Goal: Transaction & Acquisition: Book appointment/travel/reservation

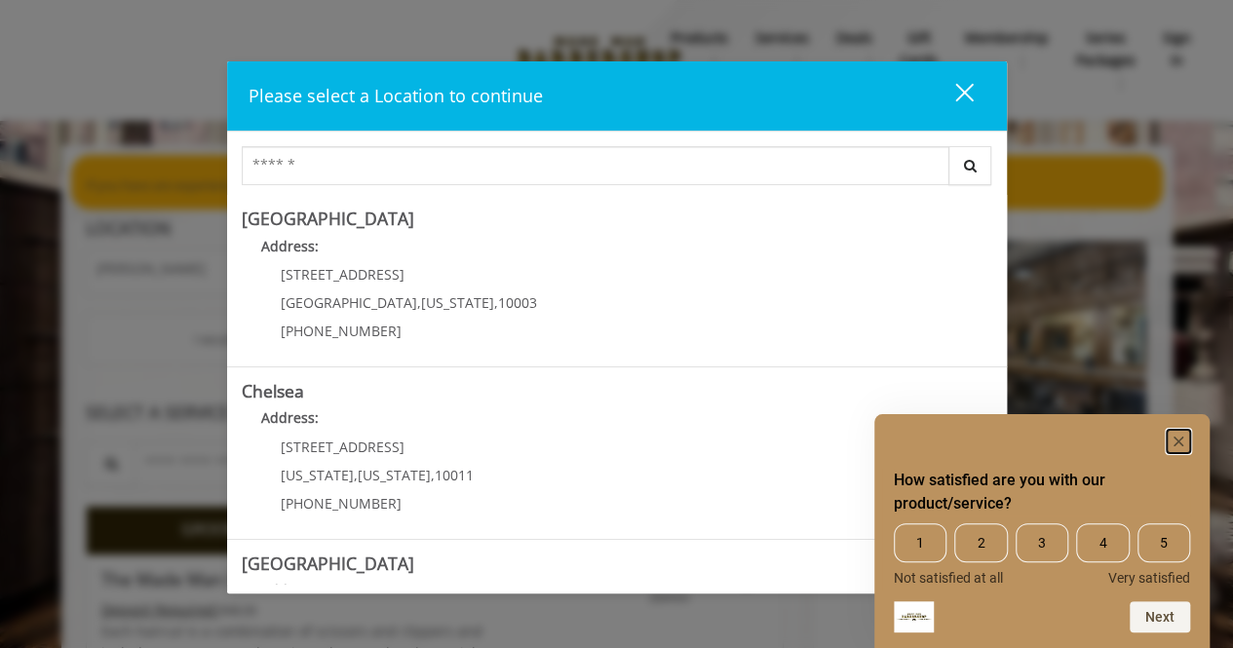
click at [1179, 437] on icon "Hide survey" at bounding box center [1178, 442] width 10 height 10
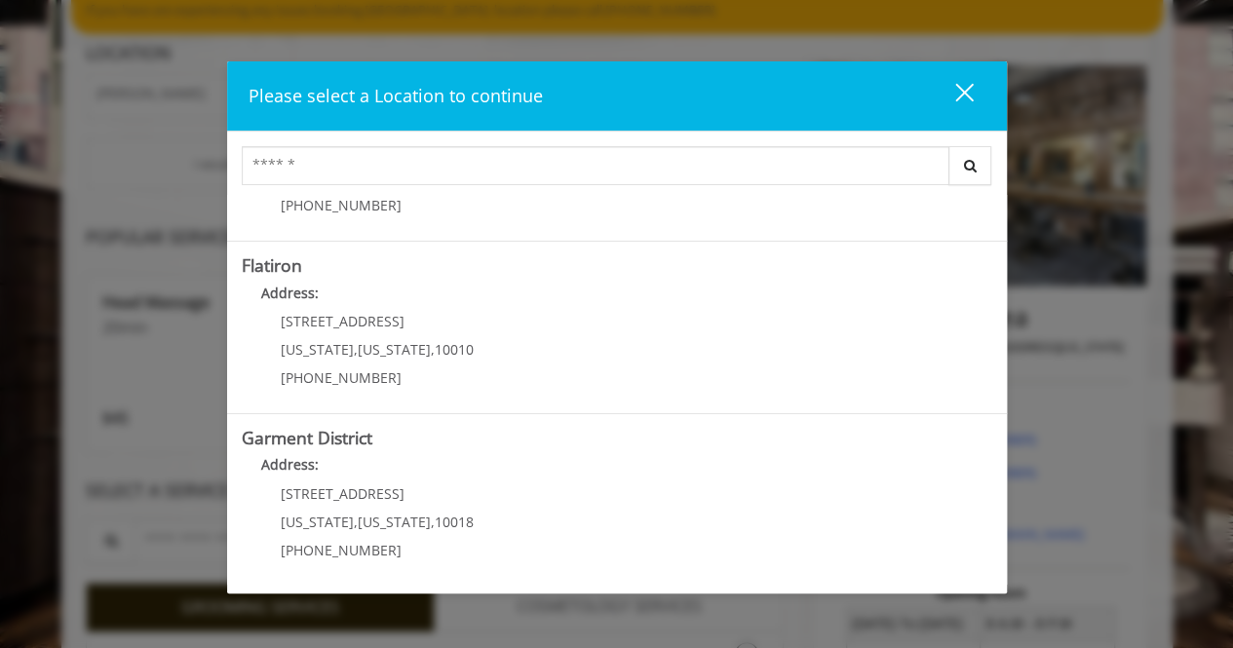
scroll to position [177, 0]
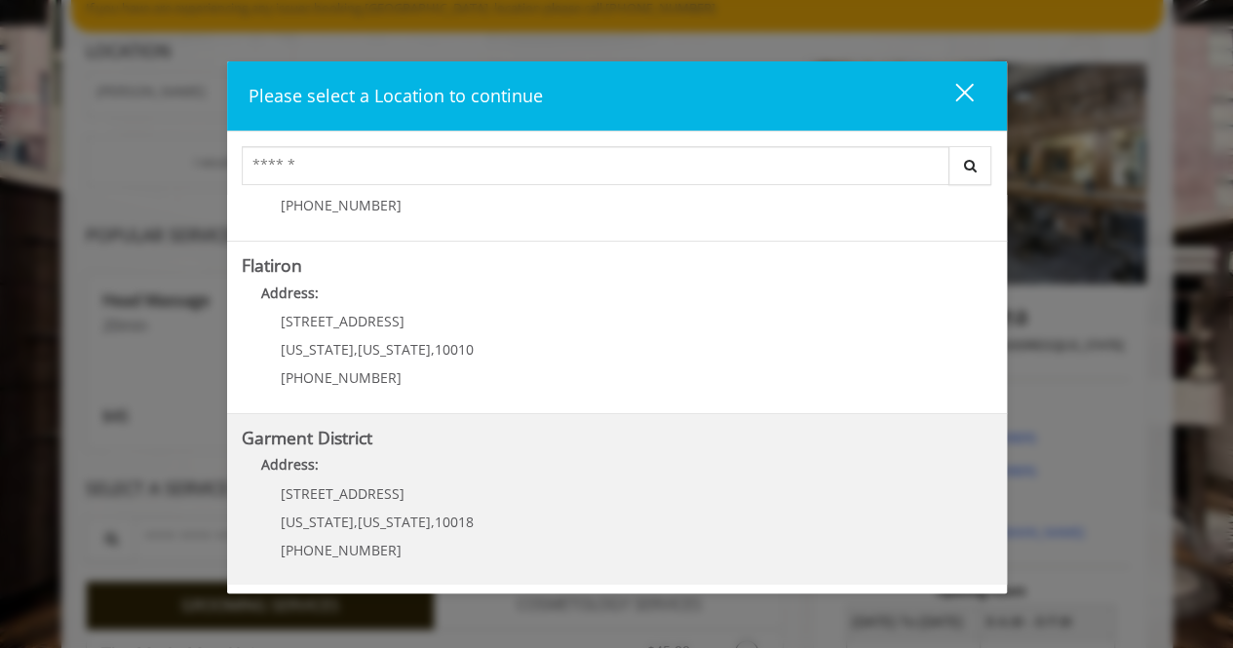
click at [514, 467] on District "Address:" at bounding box center [617, 469] width 750 height 31
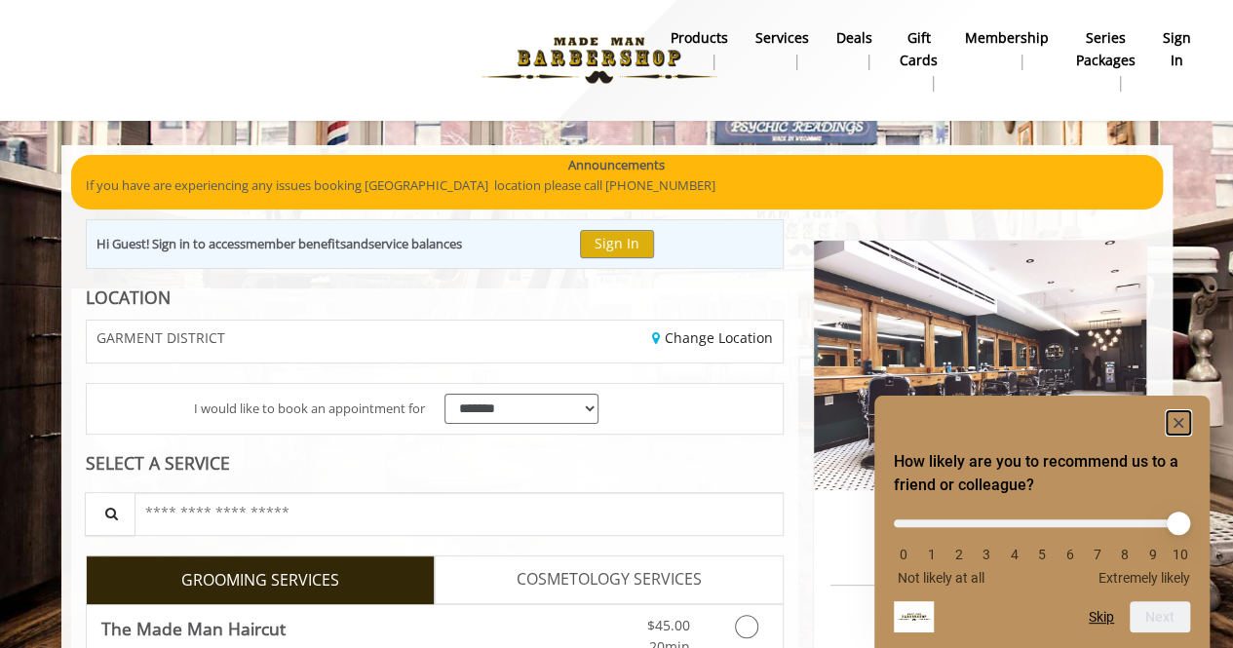
click at [1179, 420] on icon "Hide survey" at bounding box center [1178, 423] width 10 height 10
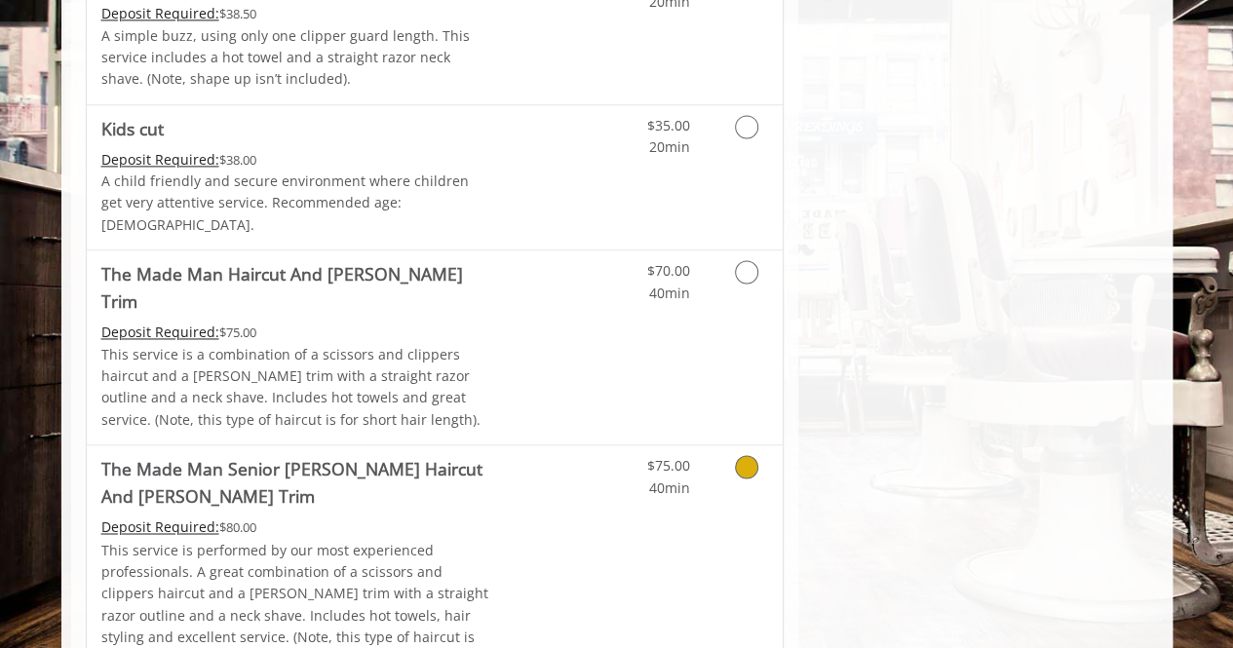
scroll to position [1312, 0]
click at [746, 259] on icon "Grooming services" at bounding box center [746, 270] width 23 height 23
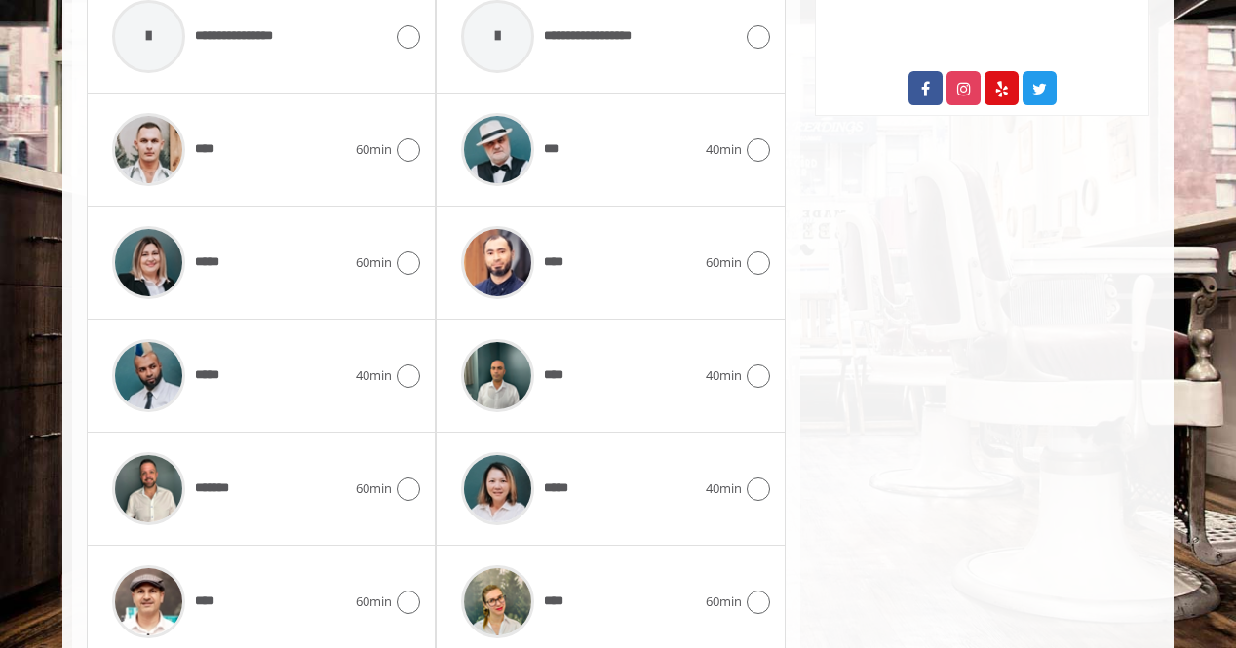
scroll to position [1097, 0]
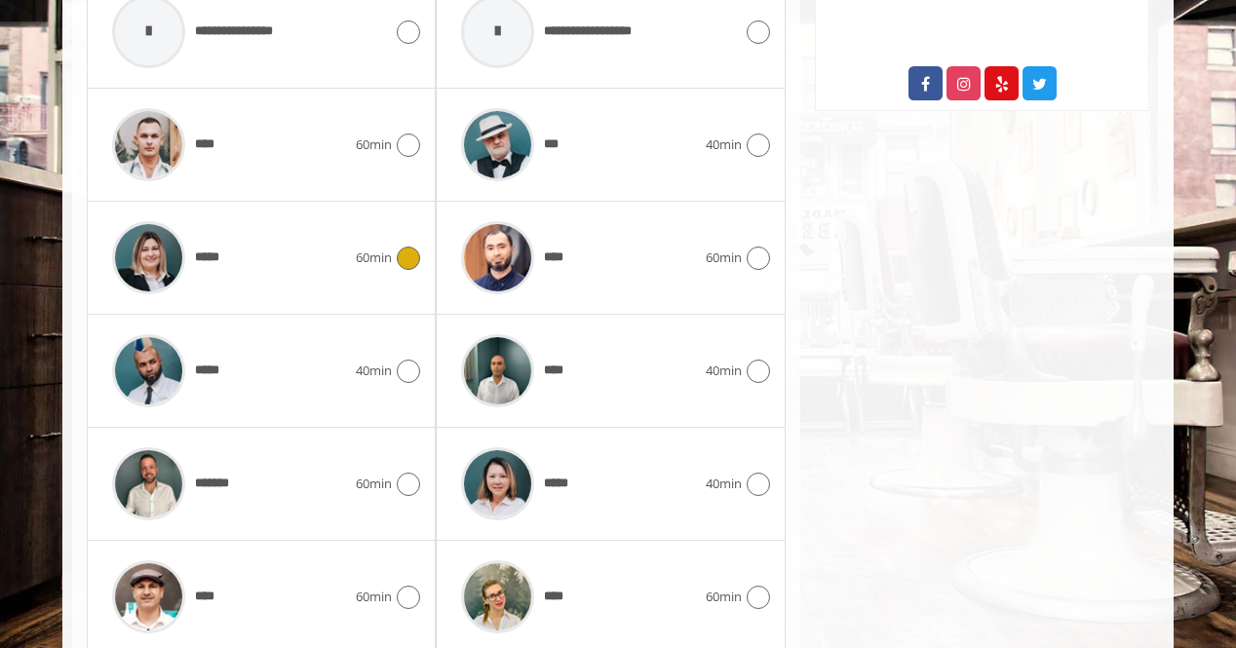
click at [411, 247] on icon at bounding box center [408, 258] width 23 height 23
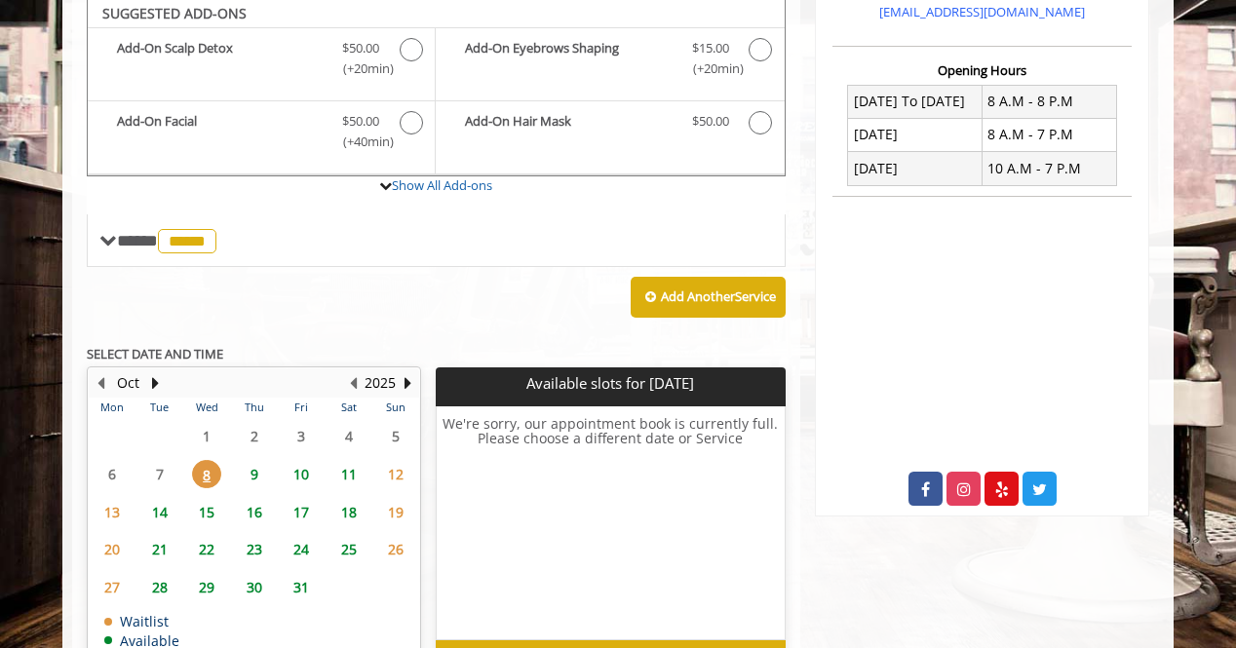
scroll to position [657, 0]
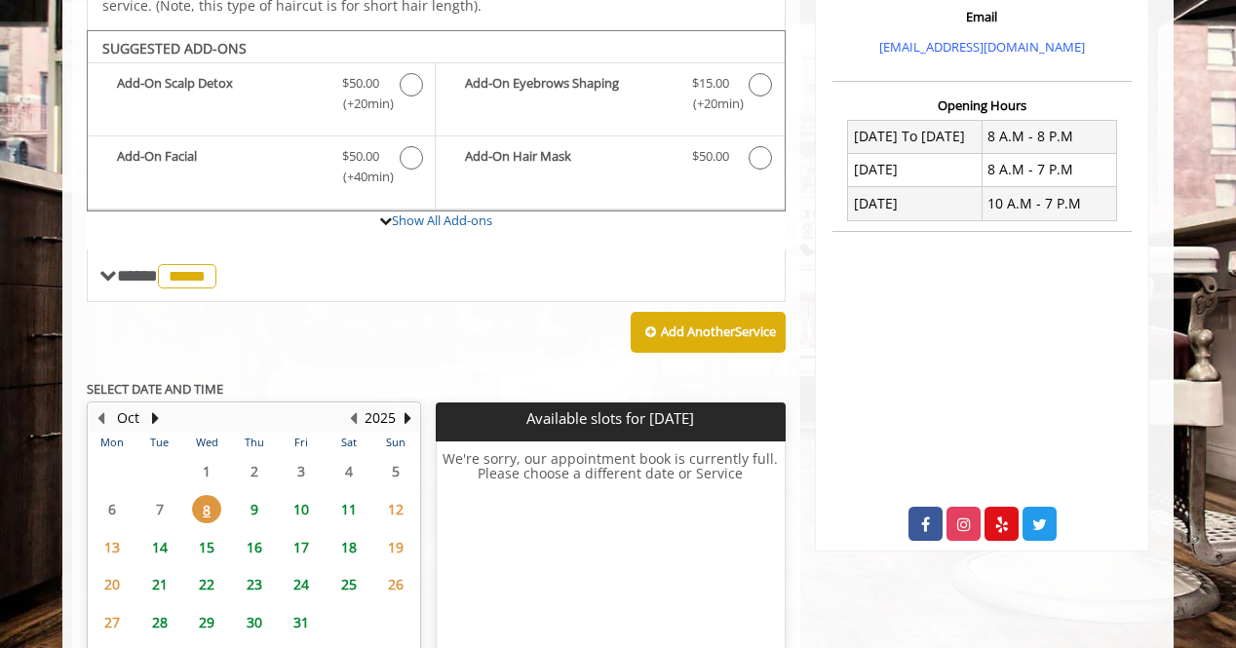
click at [304, 495] on span "10" at bounding box center [300, 509] width 29 height 28
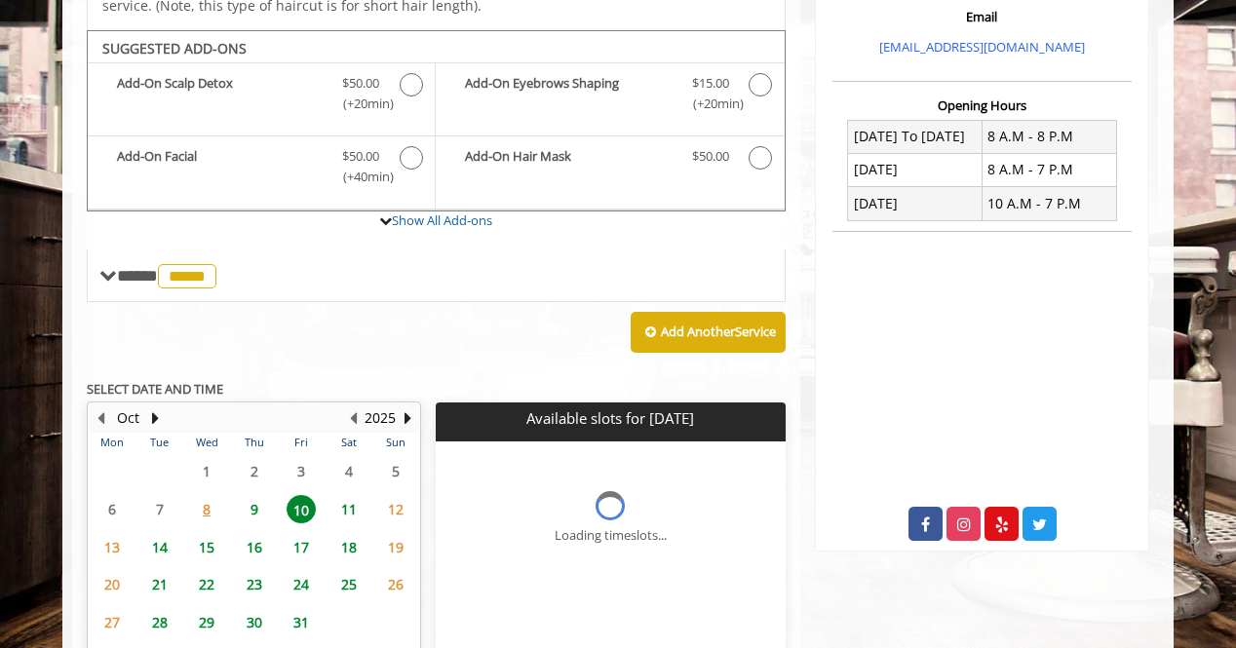
scroll to position [778, 0]
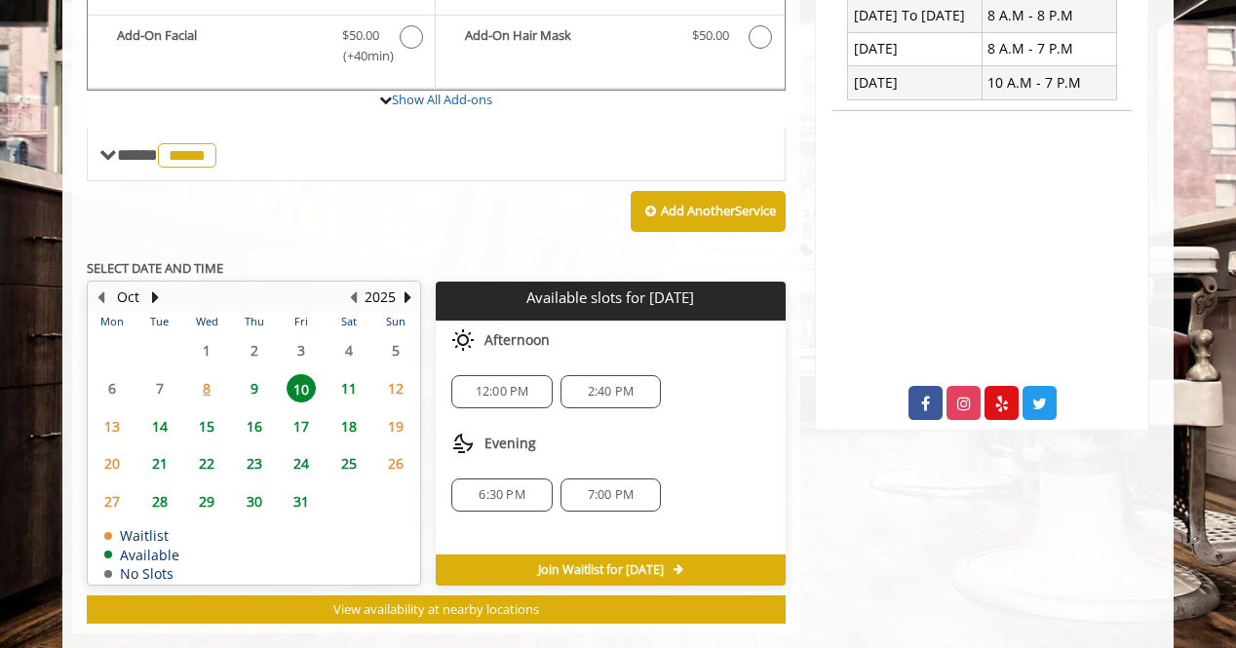
click at [251, 374] on span "9" at bounding box center [254, 388] width 29 height 28
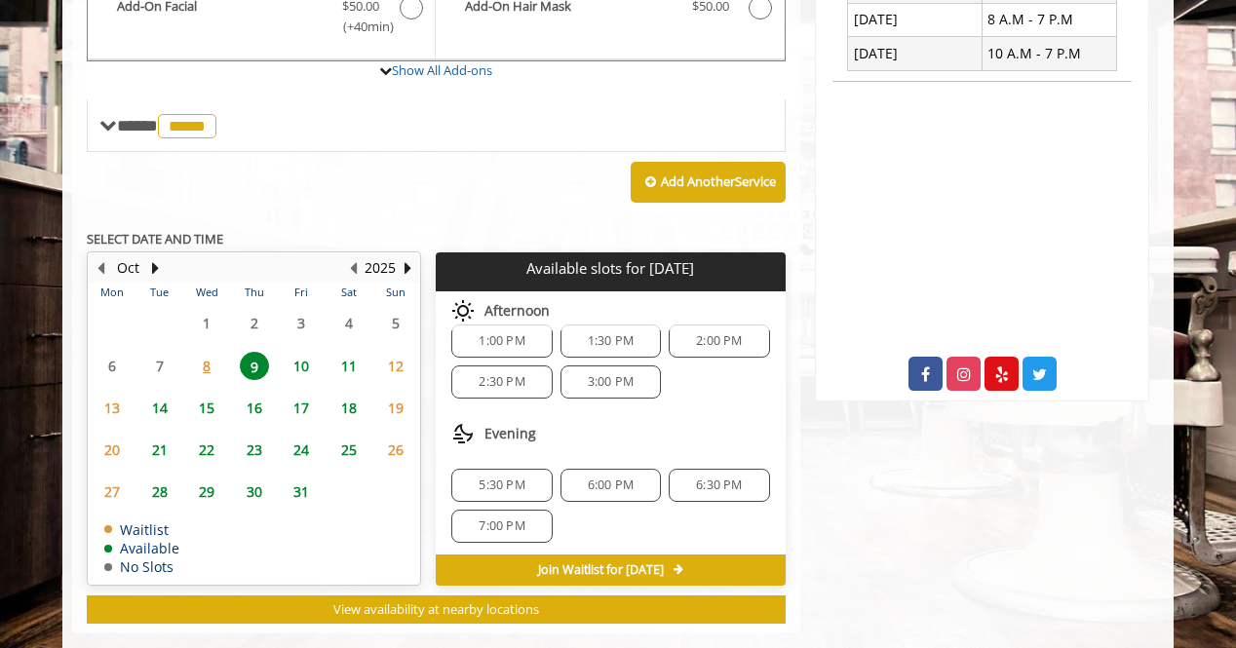
scroll to position [125, 0]
click at [252, 394] on span "16" at bounding box center [254, 408] width 29 height 28
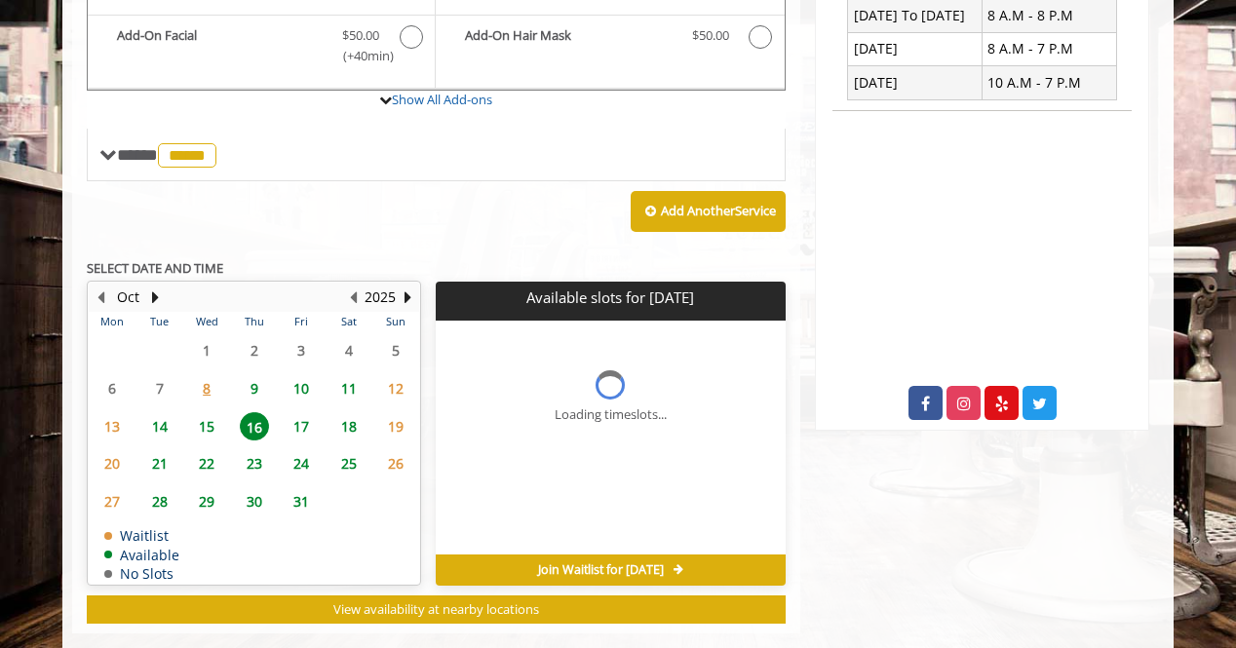
scroll to position [807, 0]
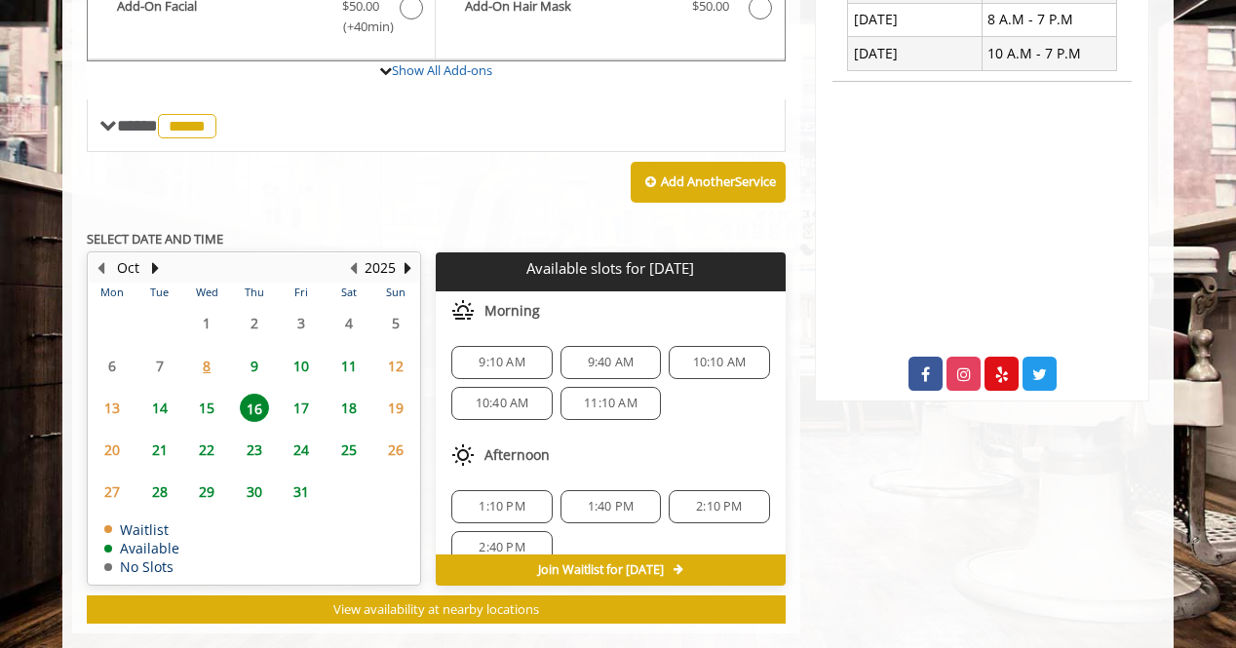
click at [209, 394] on span "15" at bounding box center [206, 408] width 29 height 28
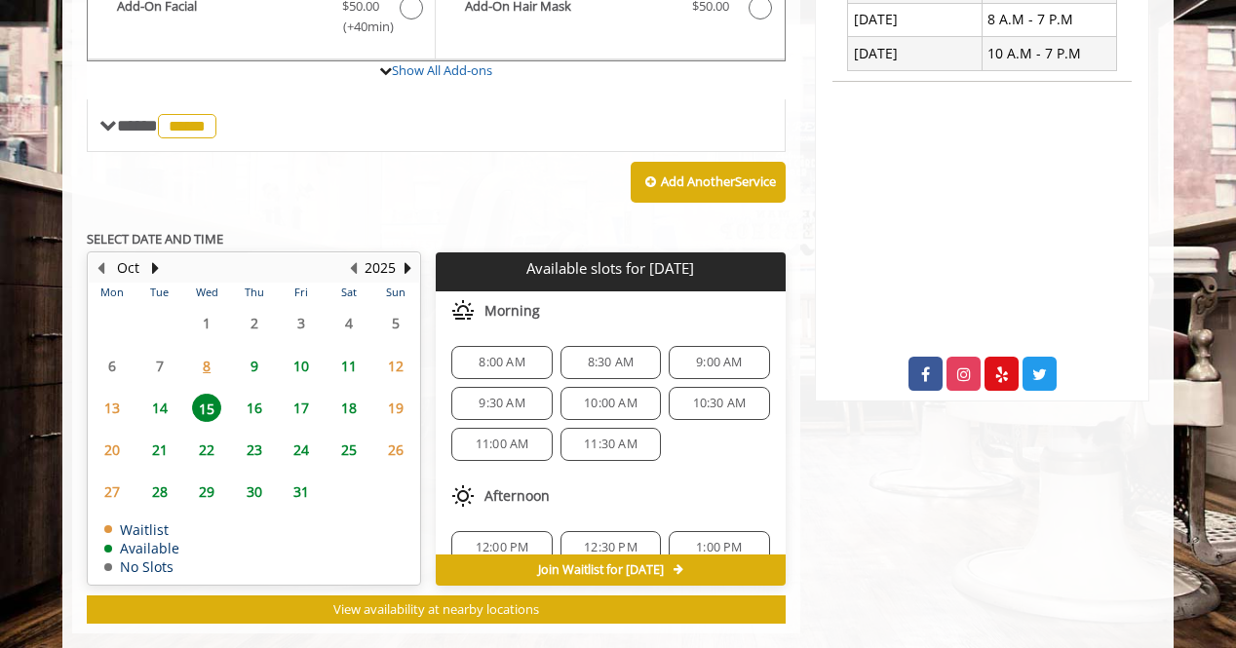
click at [258, 394] on span "16" at bounding box center [254, 408] width 29 height 28
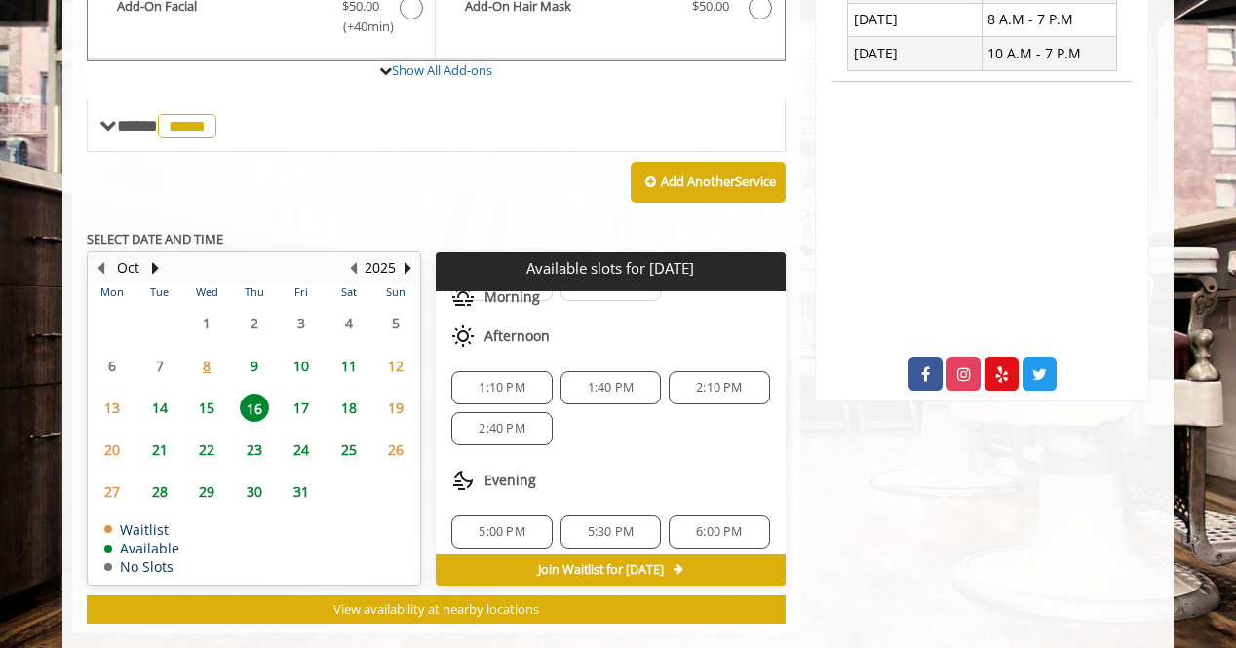
scroll to position [166, 0]
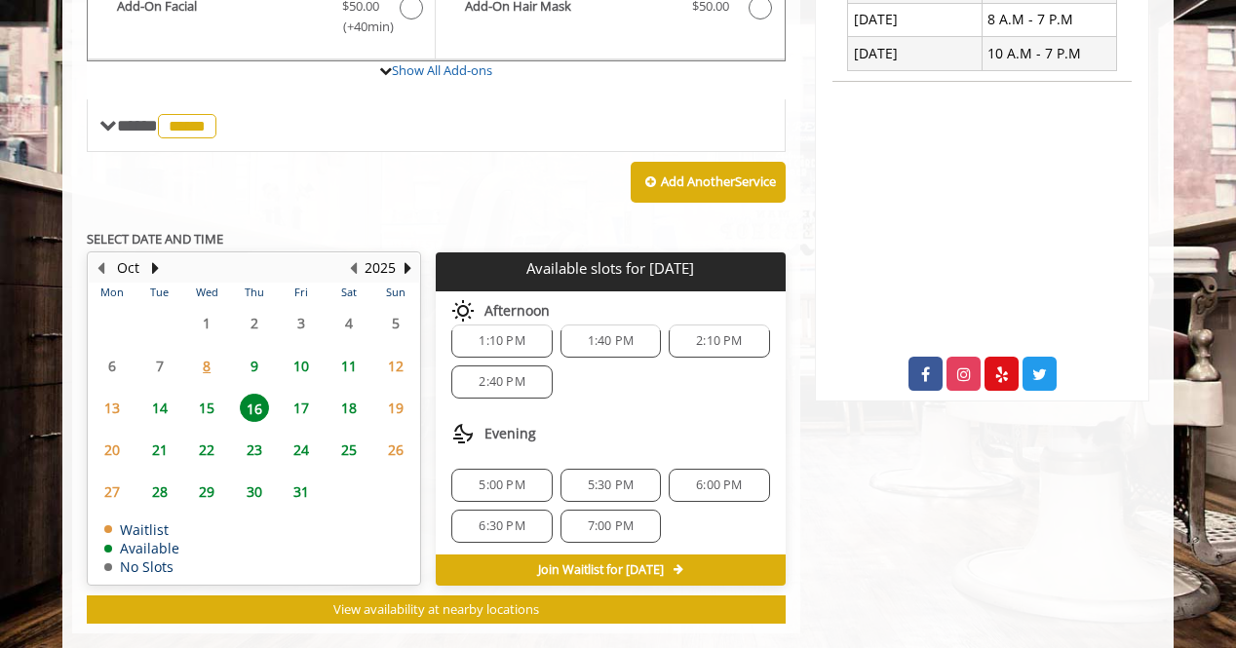
click at [631, 477] on span "5:30 PM" at bounding box center [610, 485] width 83 height 16
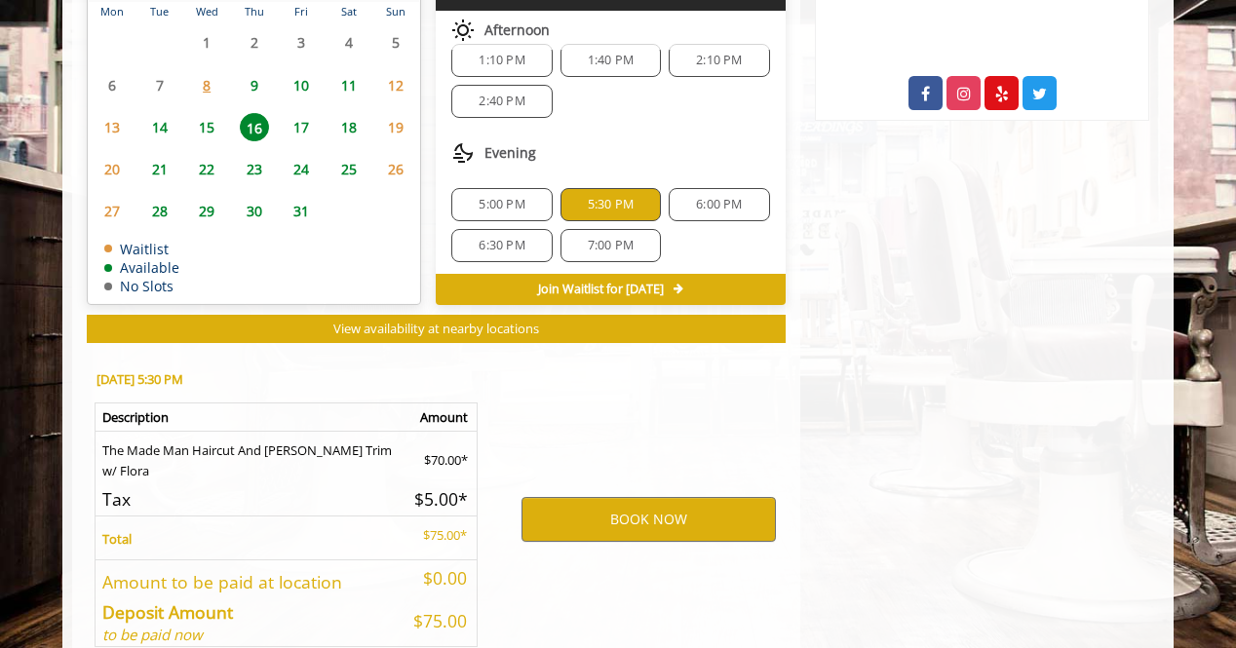
scroll to position [1158, 0]
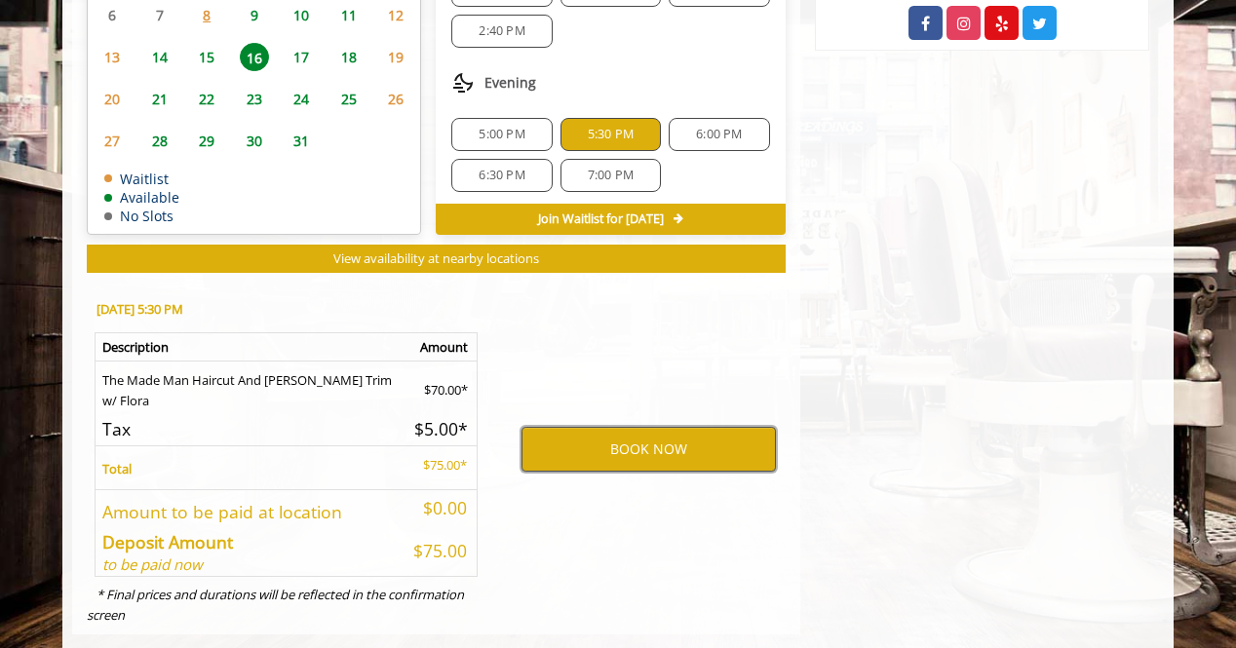
click at [641, 427] on button "BOOK NOW" at bounding box center [648, 449] width 254 height 45
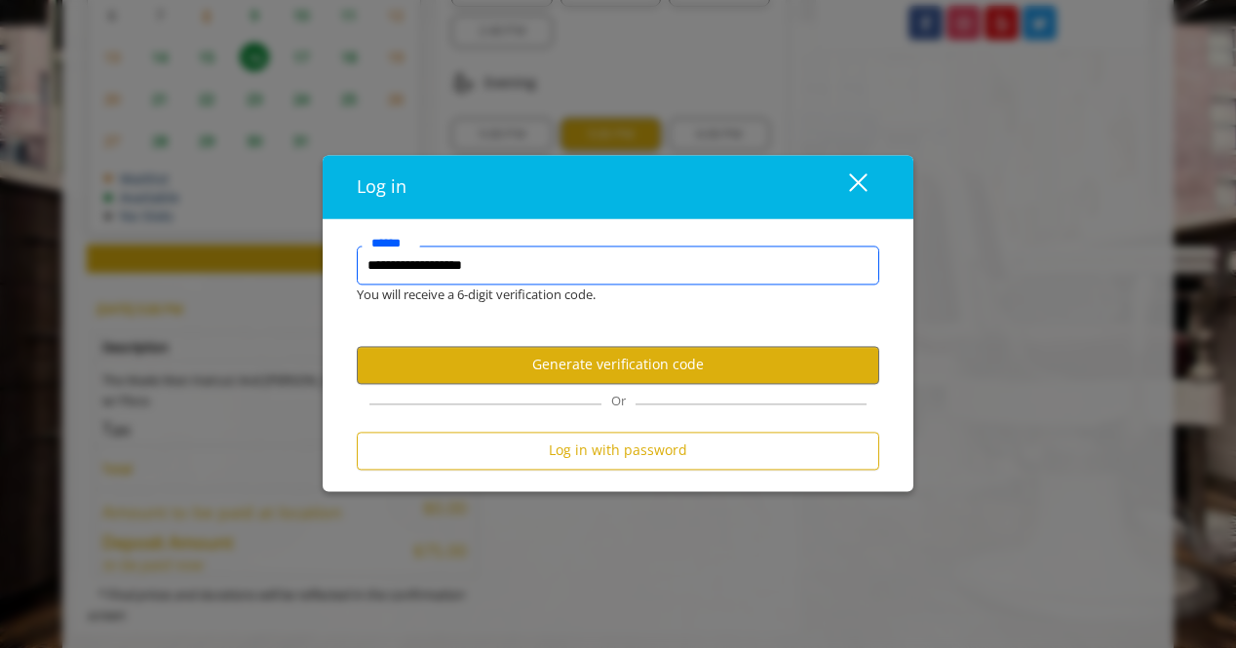
type input "**********"
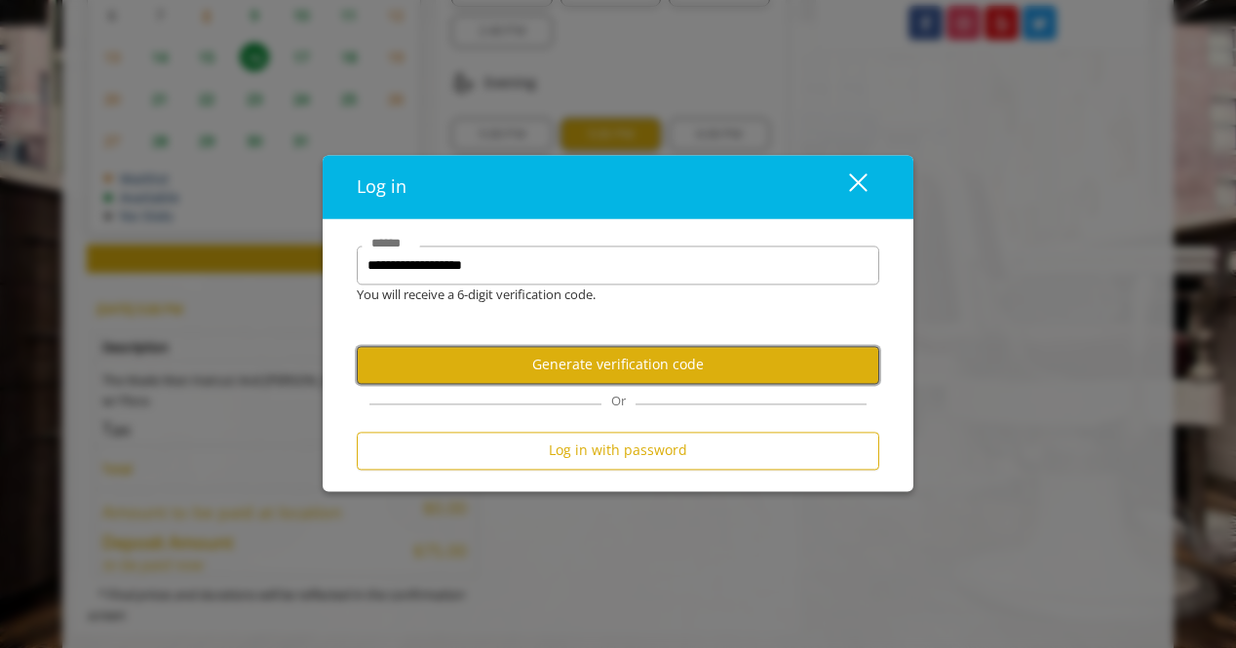
click at [624, 367] on button "Generate verification code" at bounding box center [618, 365] width 522 height 38
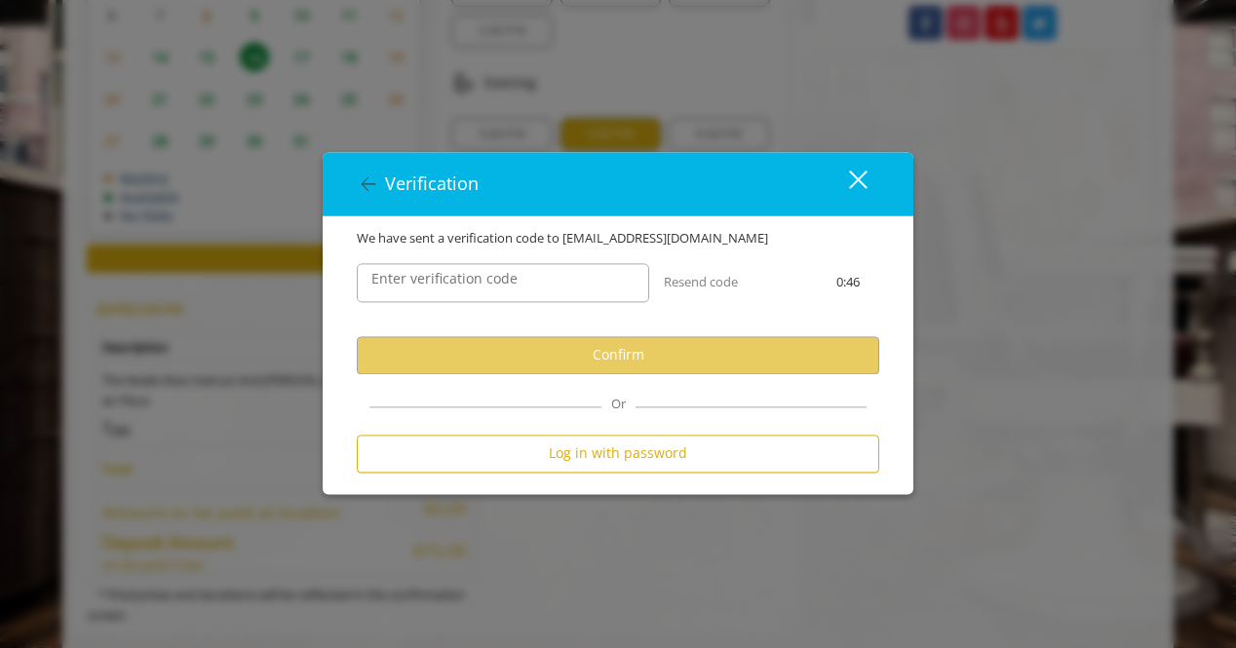
click at [481, 281] on label "Enter verification code" at bounding box center [444, 278] width 166 height 21
click at [481, 281] on input "Enter verification code" at bounding box center [503, 282] width 292 height 39
paste input "******"
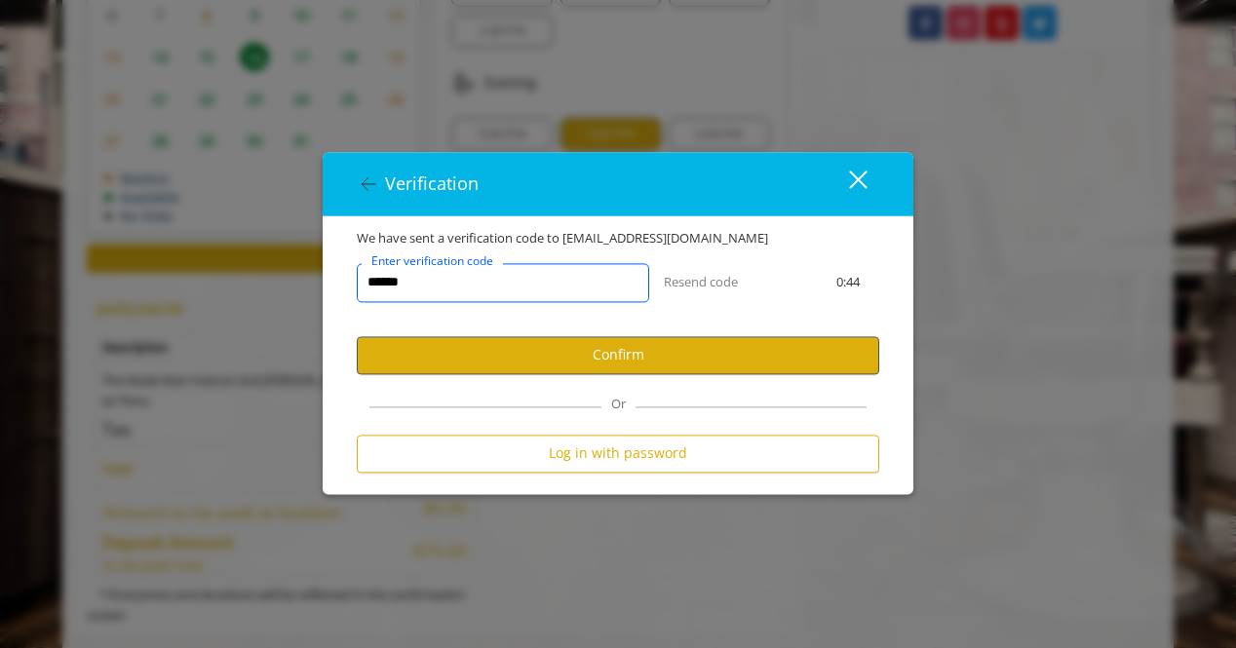
type input "******"
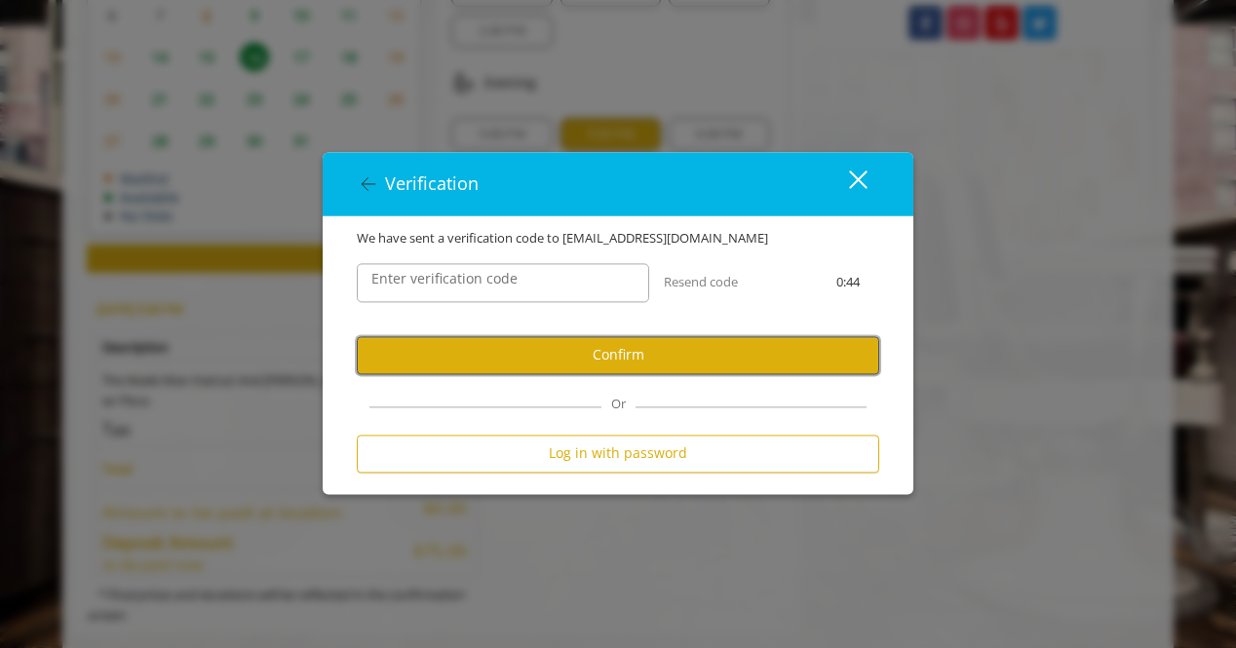
click at [565, 365] on button "Confirm" at bounding box center [618, 355] width 522 height 38
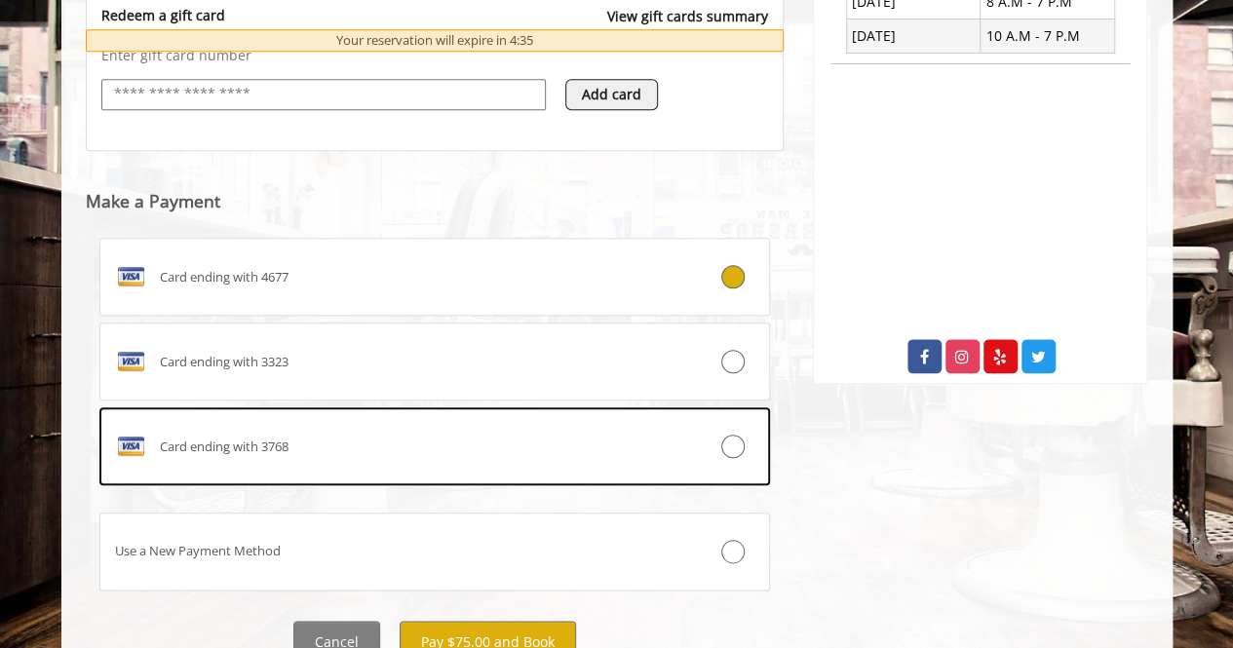
scroll to position [825, 0]
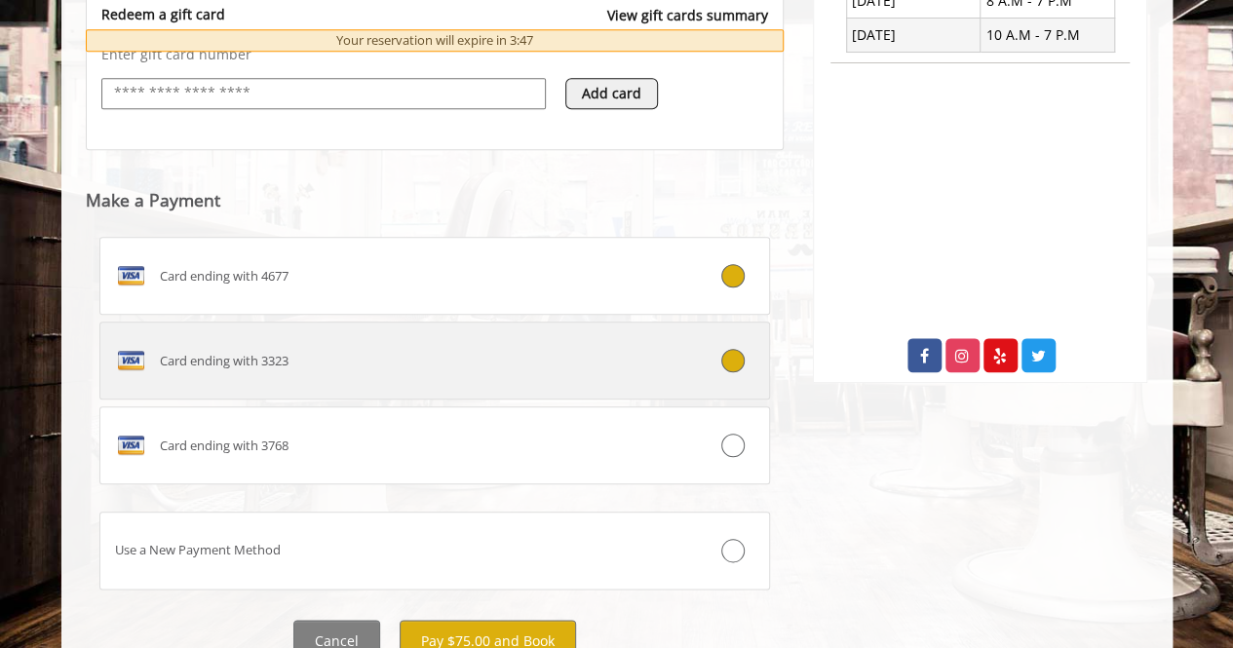
click at [734, 363] on icon at bounding box center [732, 360] width 23 height 23
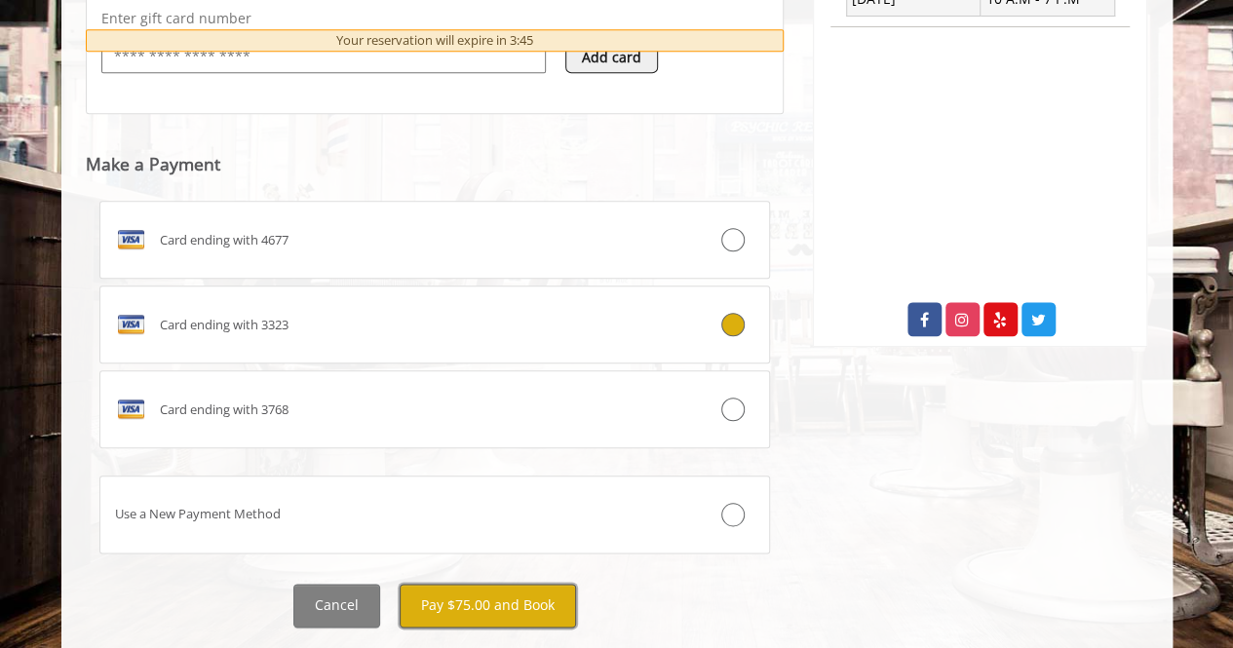
click at [514, 596] on button "Pay $75.00 and Book" at bounding box center [487, 606] width 176 height 44
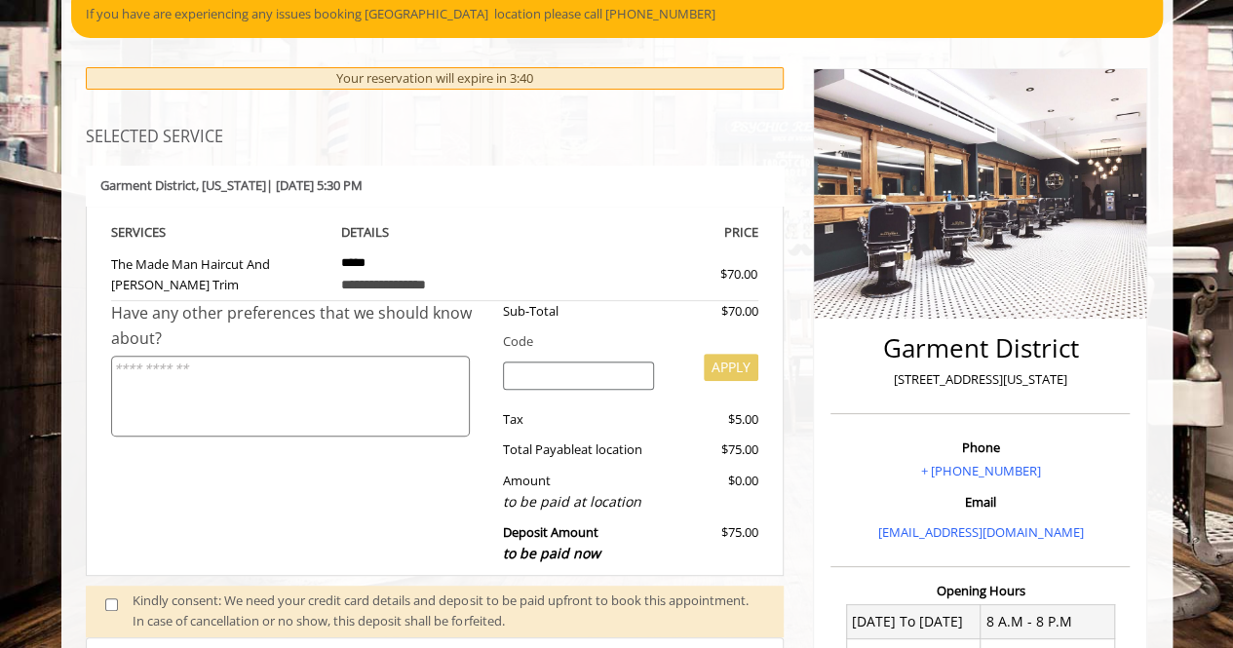
scroll to position [0, 0]
